Goal: Find specific page/section

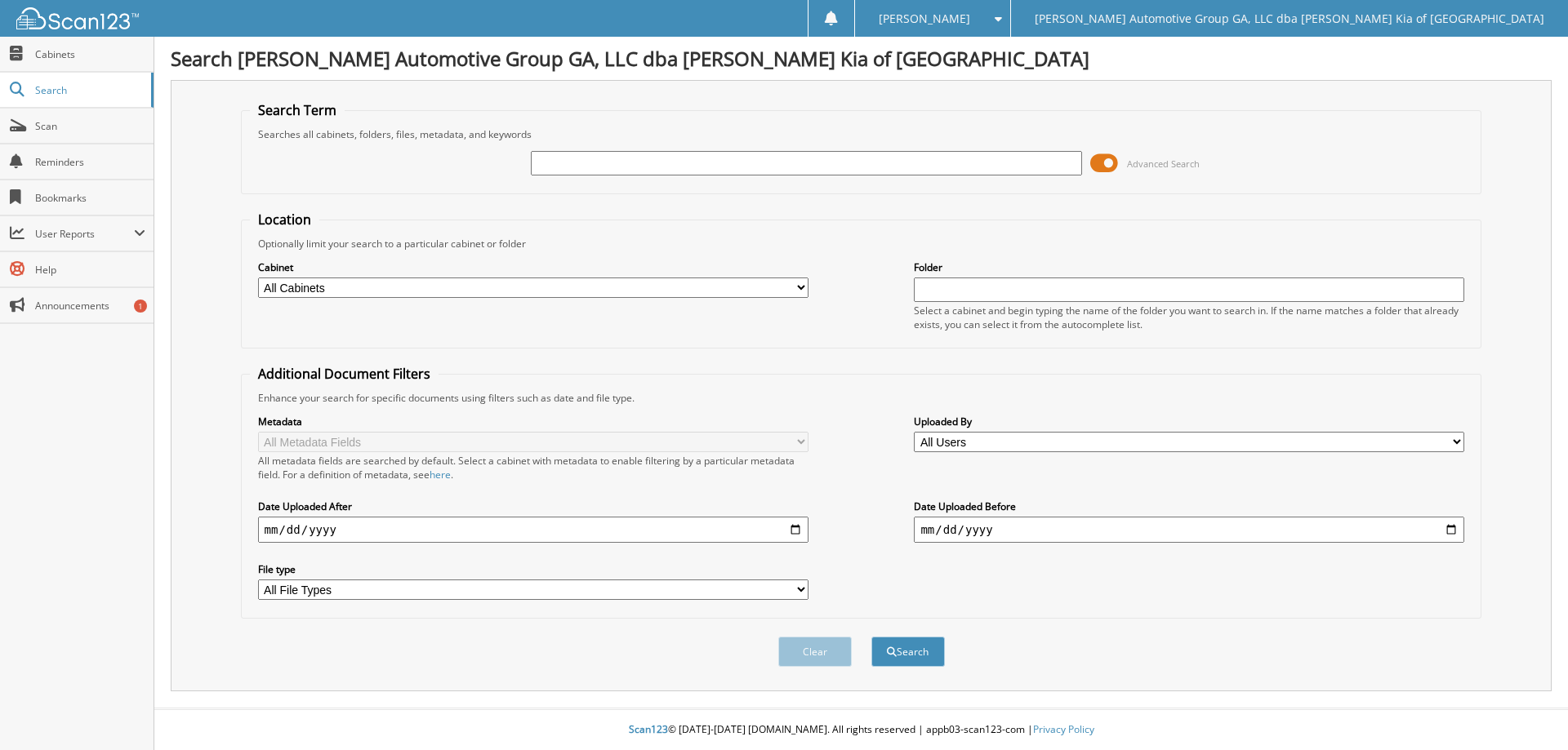
click at [1101, 166] on span at bounding box center [1104, 163] width 28 height 25
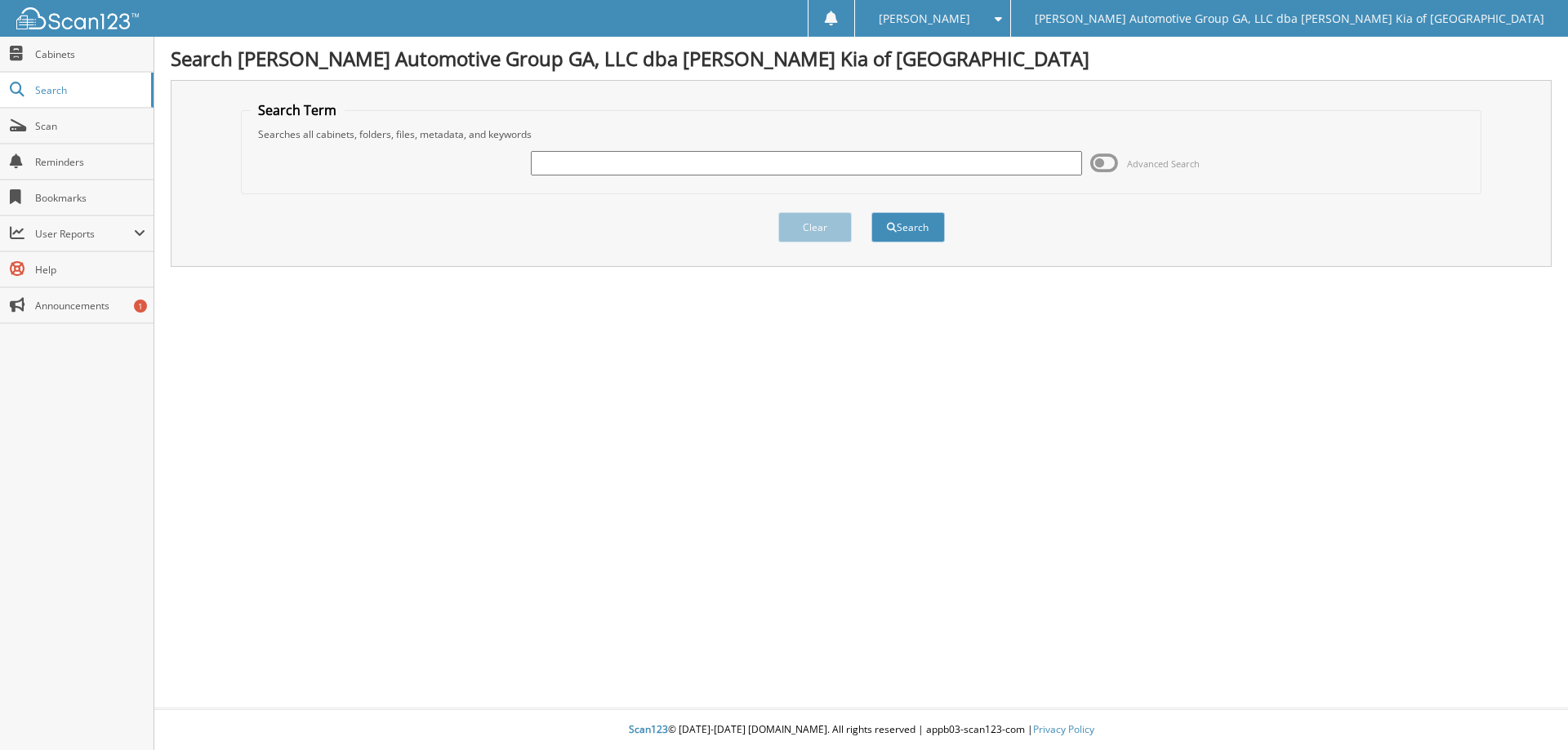
click at [876, 163] on input "text" at bounding box center [806, 163] width 551 height 25
type input "403755"
click at [871, 212] on button "Search" at bounding box center [908, 226] width 74 height 30
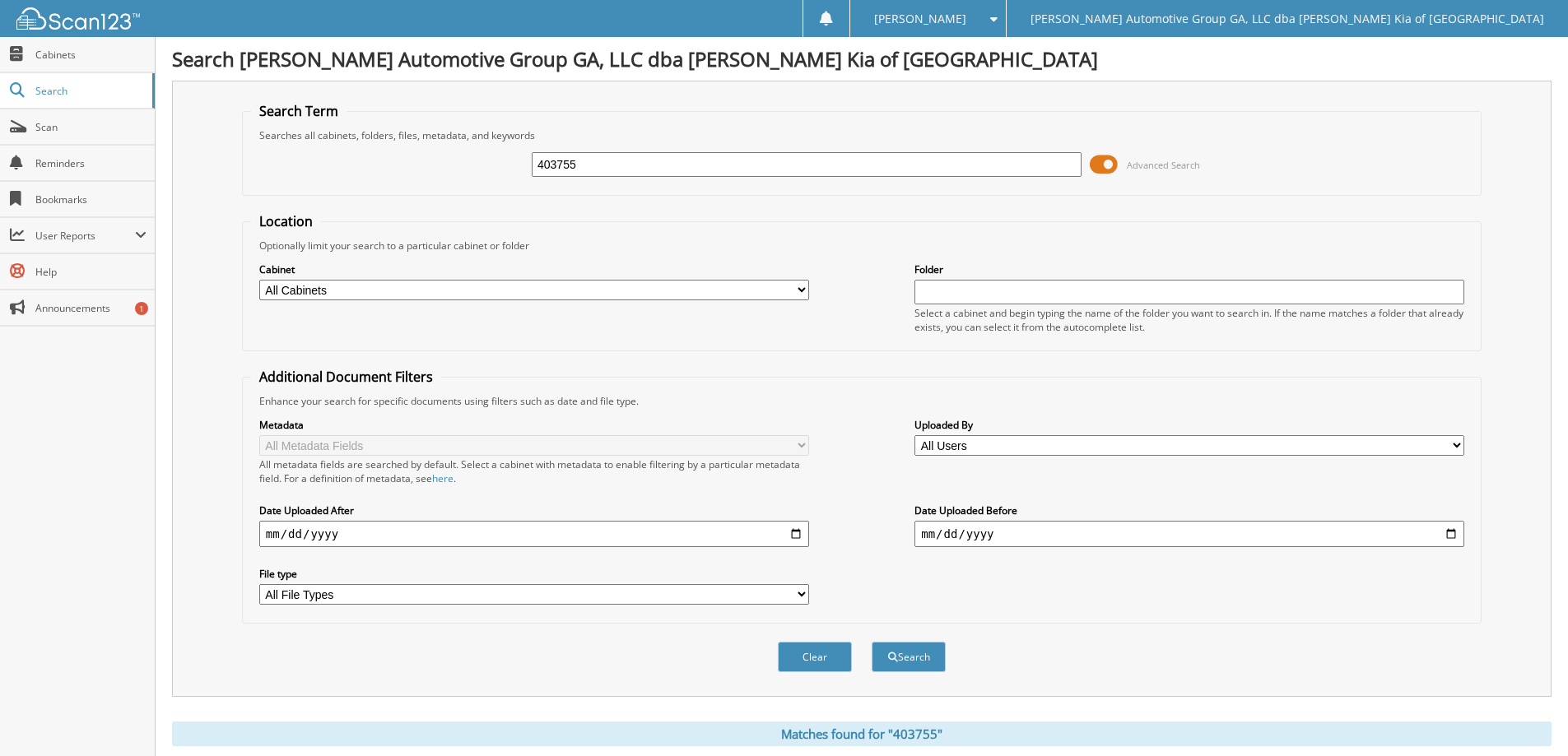
scroll to position [255, 0]
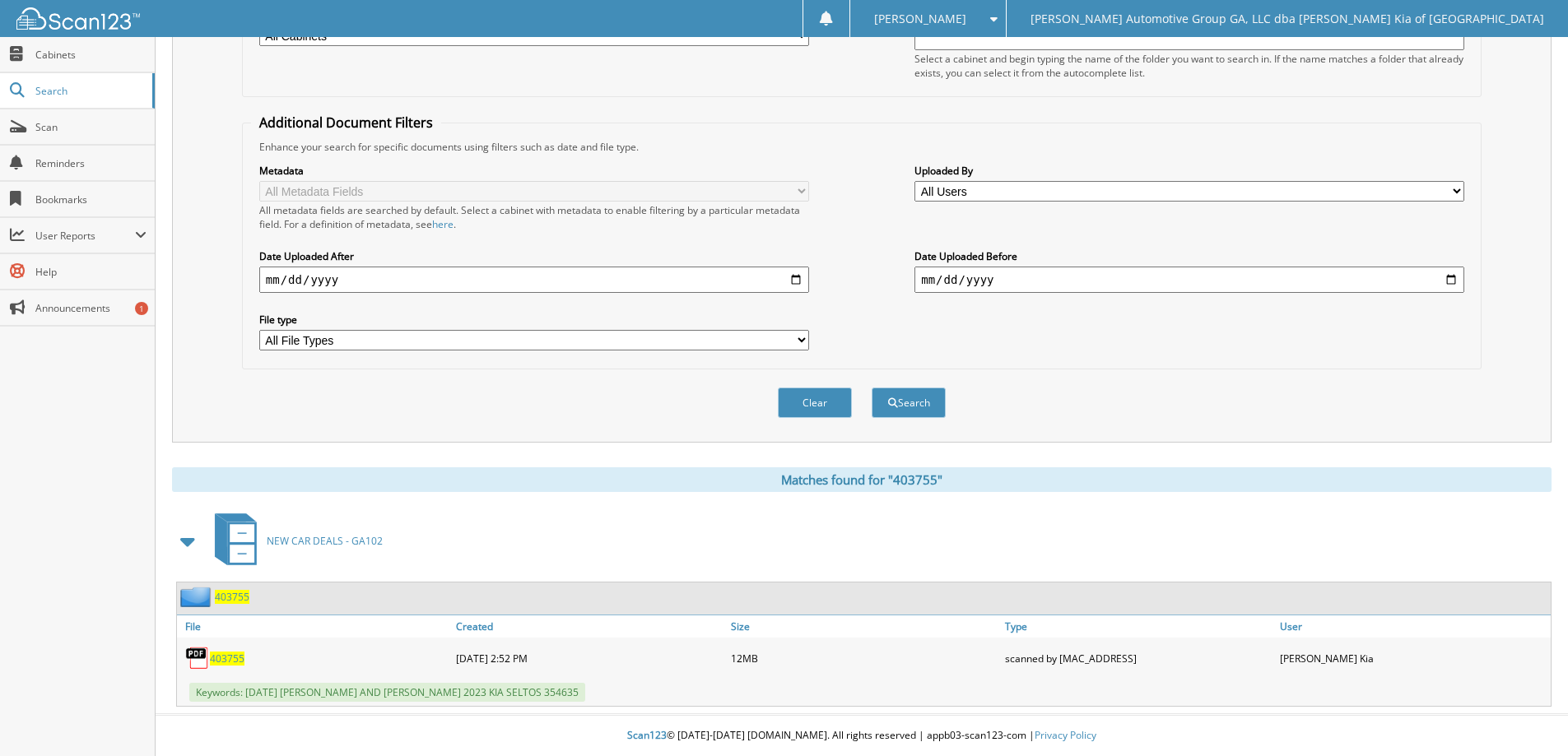
click at [227, 659] on span "403755" at bounding box center [227, 658] width 35 height 14
